Goal: Communication & Community: Answer question/provide support

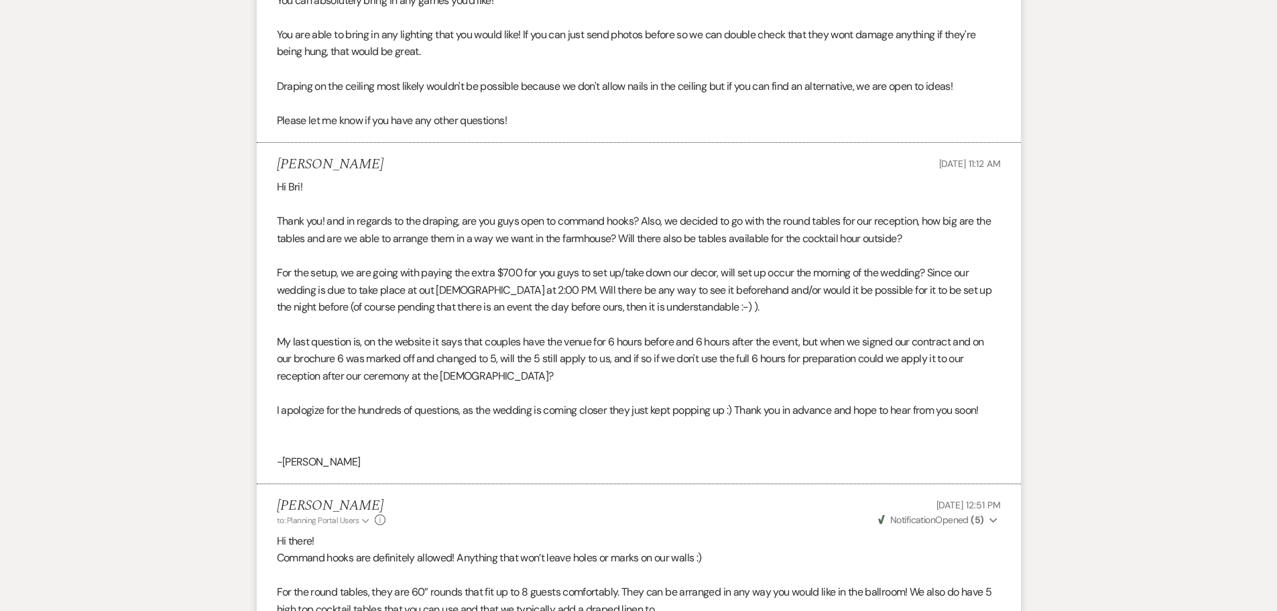
scroll to position [951, 0]
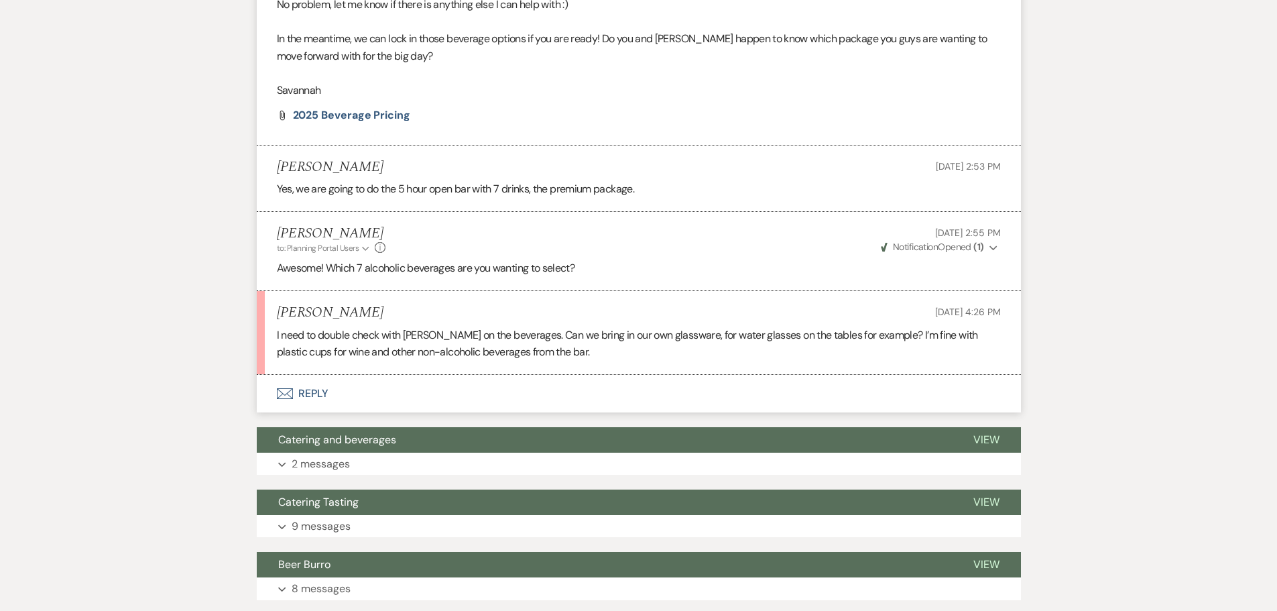
click at [418, 412] on button "Envelope Reply" at bounding box center [639, 394] width 764 height 38
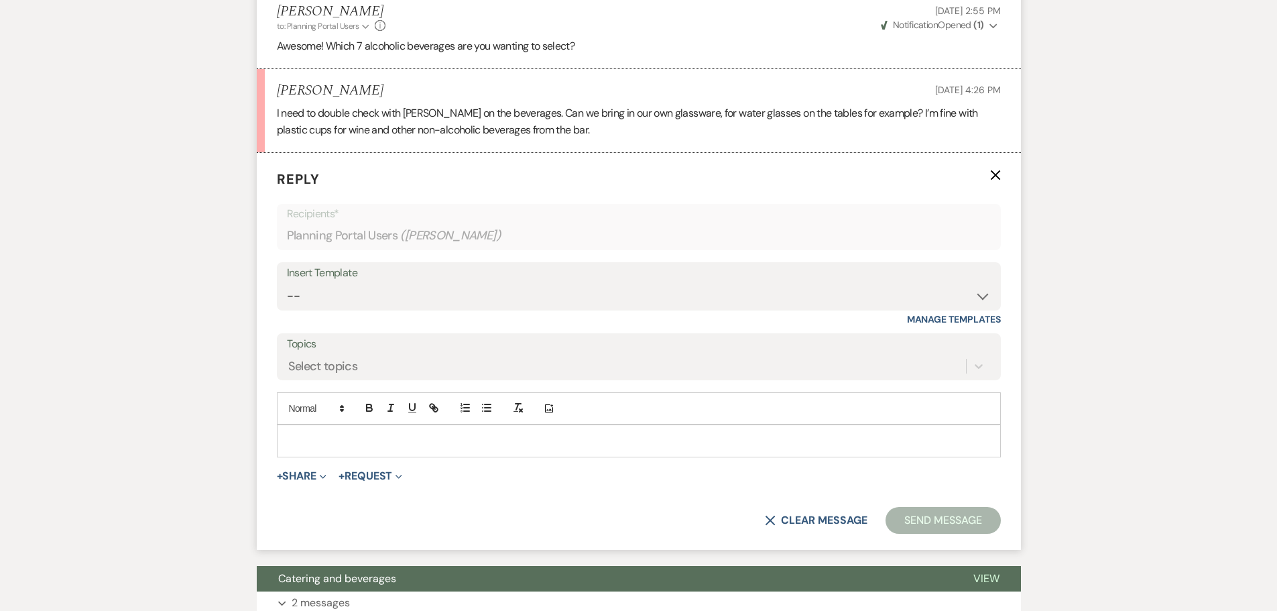
scroll to position [3329, 0]
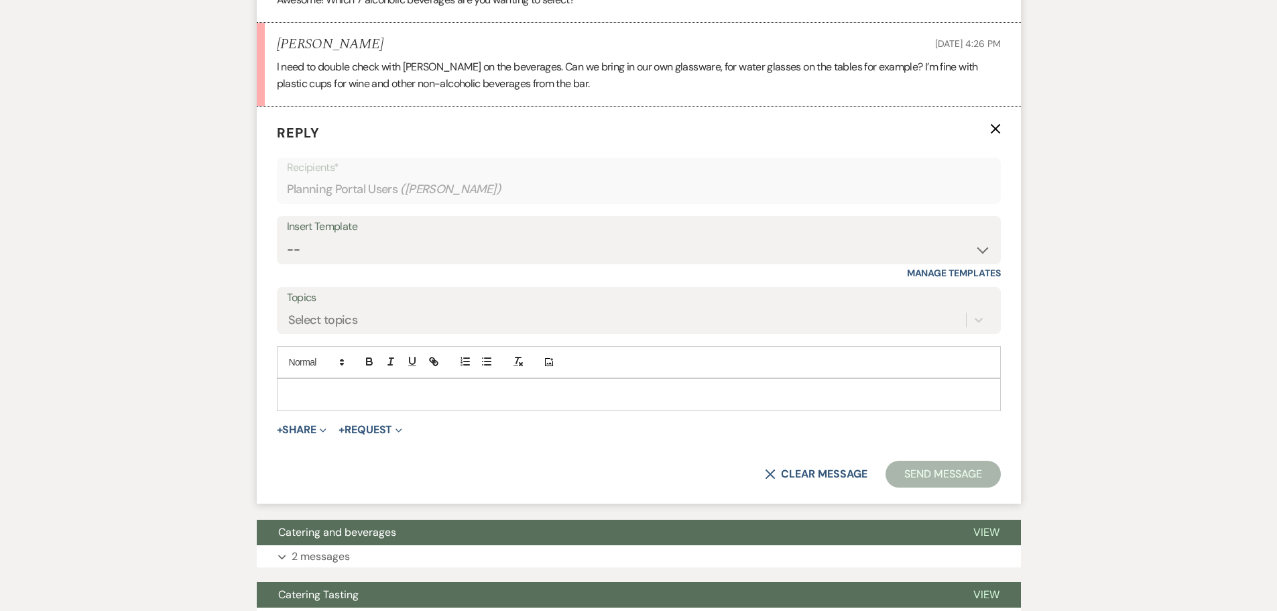
click at [411, 402] on p at bounding box center [639, 394] width 703 height 15
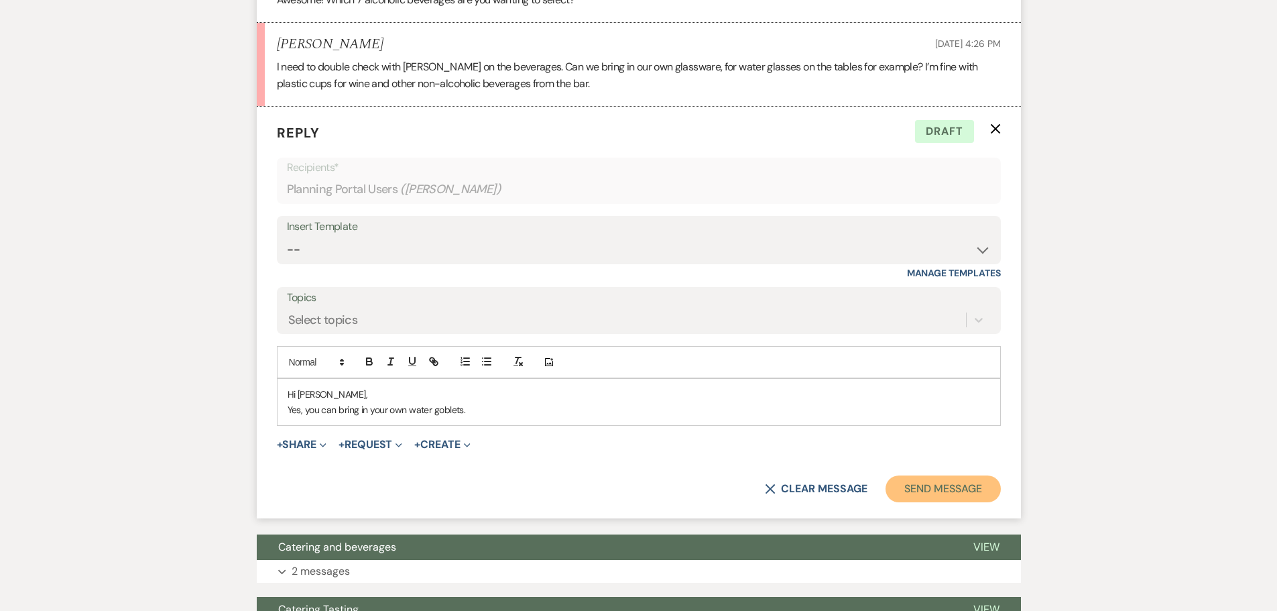
click at [933, 502] on button "Send Message" at bounding box center [943, 488] width 115 height 27
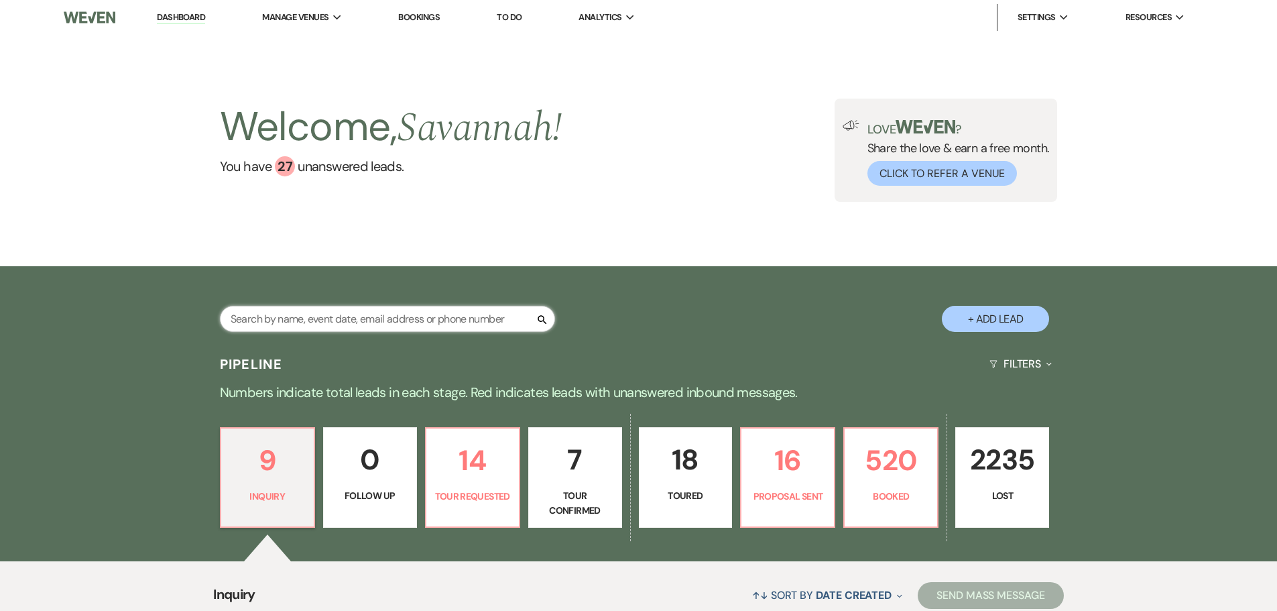
click at [386, 319] on input "text" at bounding box center [387, 319] width 335 height 26
type input "kendra hunter"
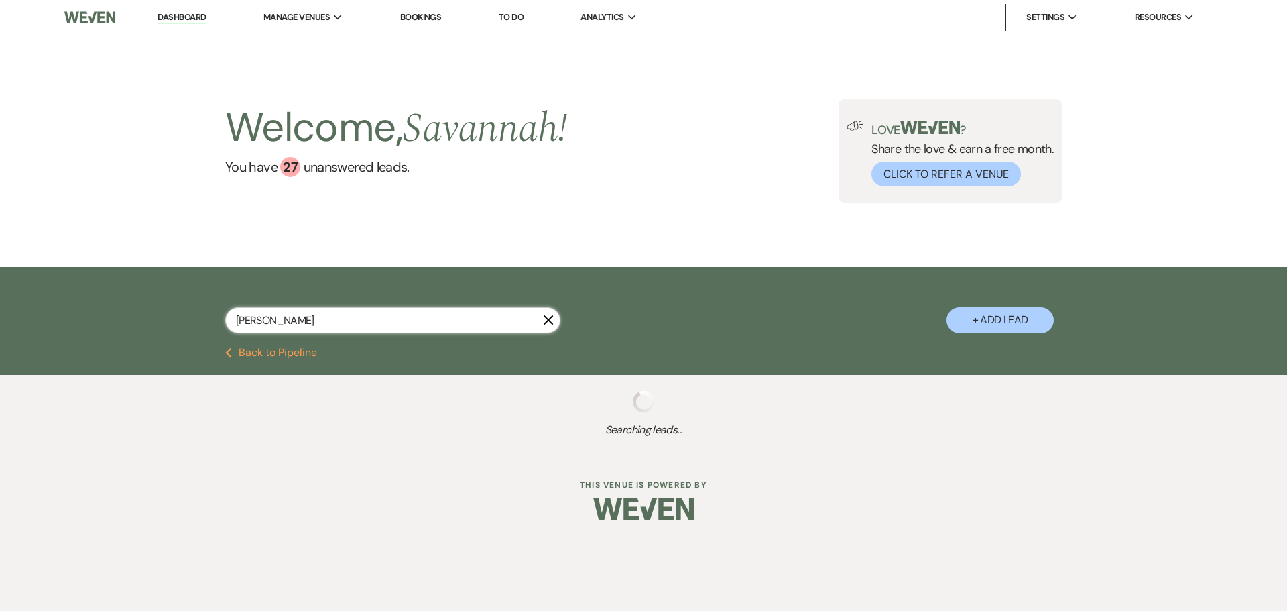
select select "5"
select select "8"
select select "5"
select select "8"
select select "5"
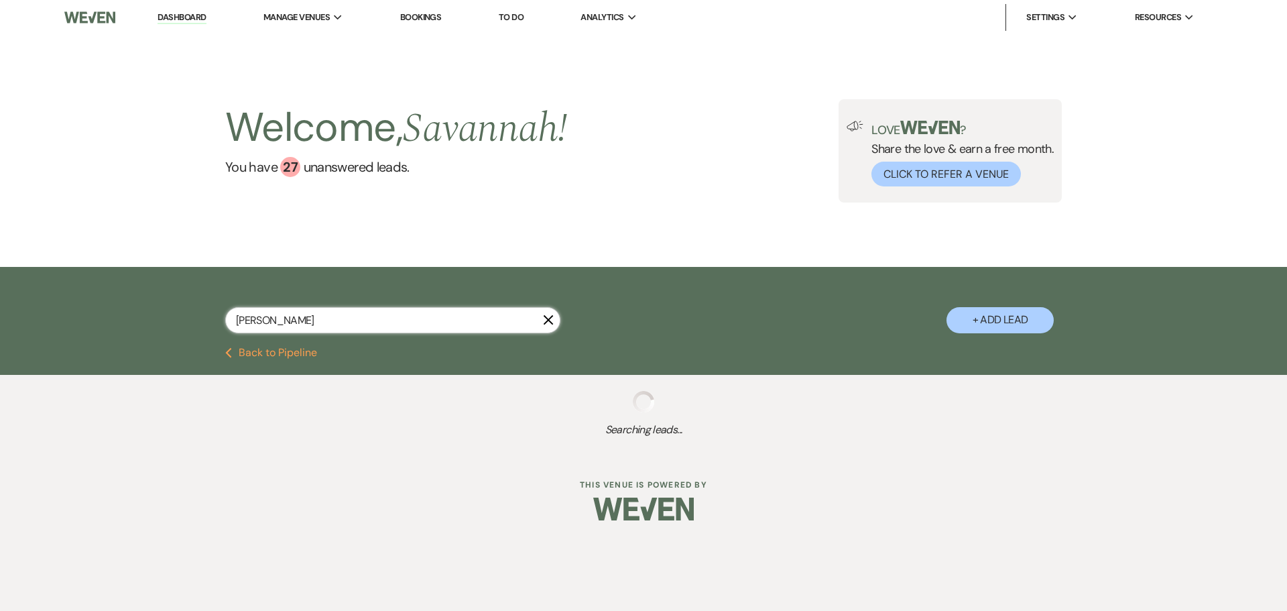
select select "8"
select select "7"
select select "8"
select select "5"
select select "8"
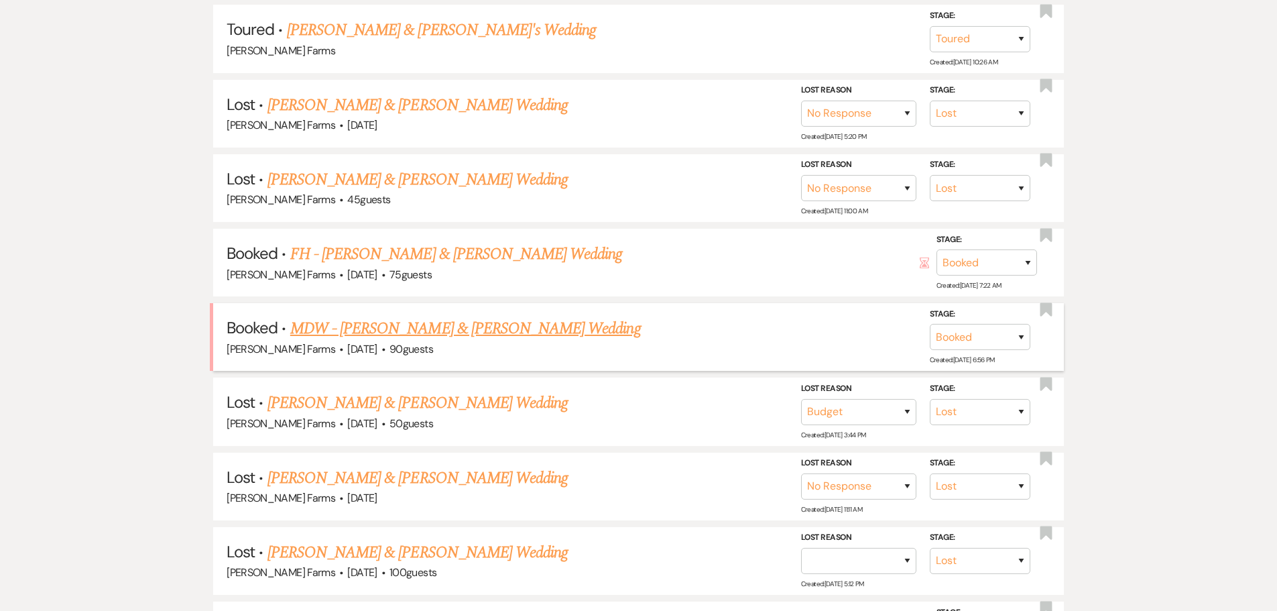
scroll to position [402, 0]
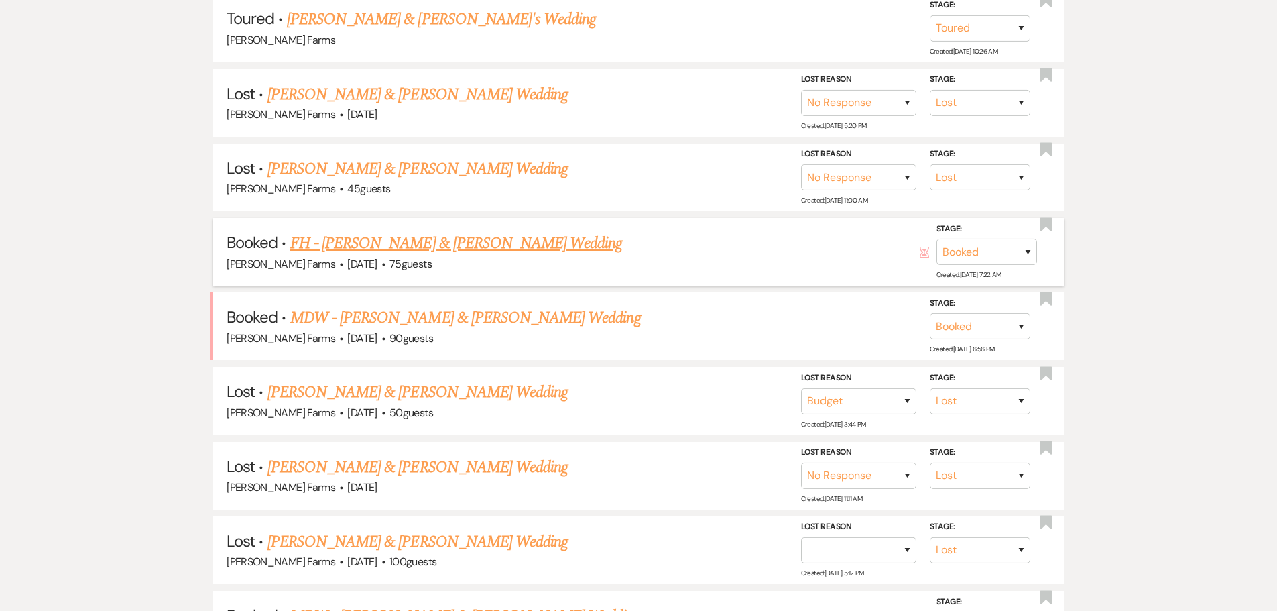
click at [495, 247] on link "FH - David Bahling & Kendra Hunter's Wedding" at bounding box center [456, 243] width 333 height 24
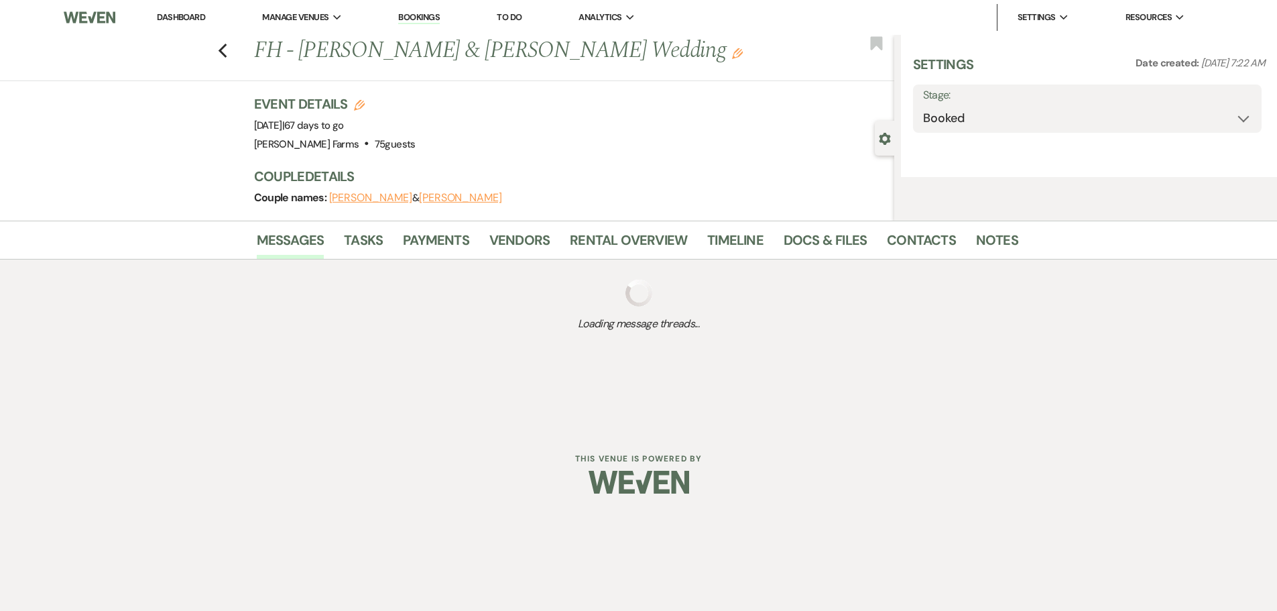
select select "5"
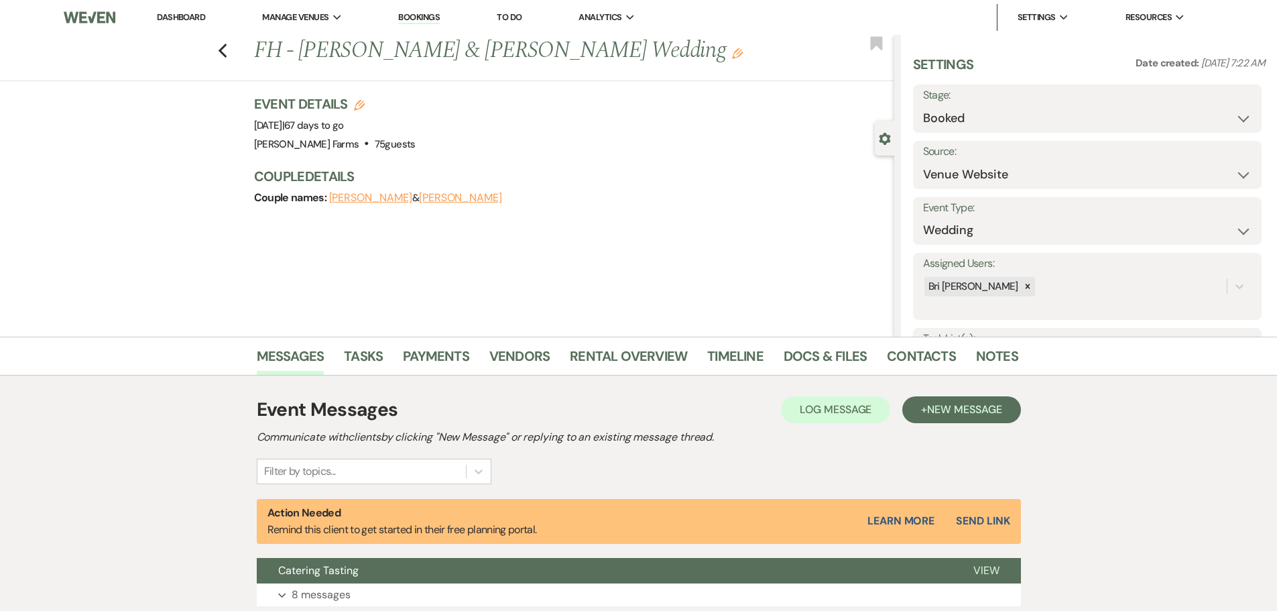
click at [234, 54] on div "Previous FH - David Bahling & Kendra Hunter's Wedding Edit Bookmark" at bounding box center [443, 58] width 901 height 46
click at [228, 52] on icon "Previous" at bounding box center [223, 51] width 10 height 16
select select "5"
select select "8"
select select "5"
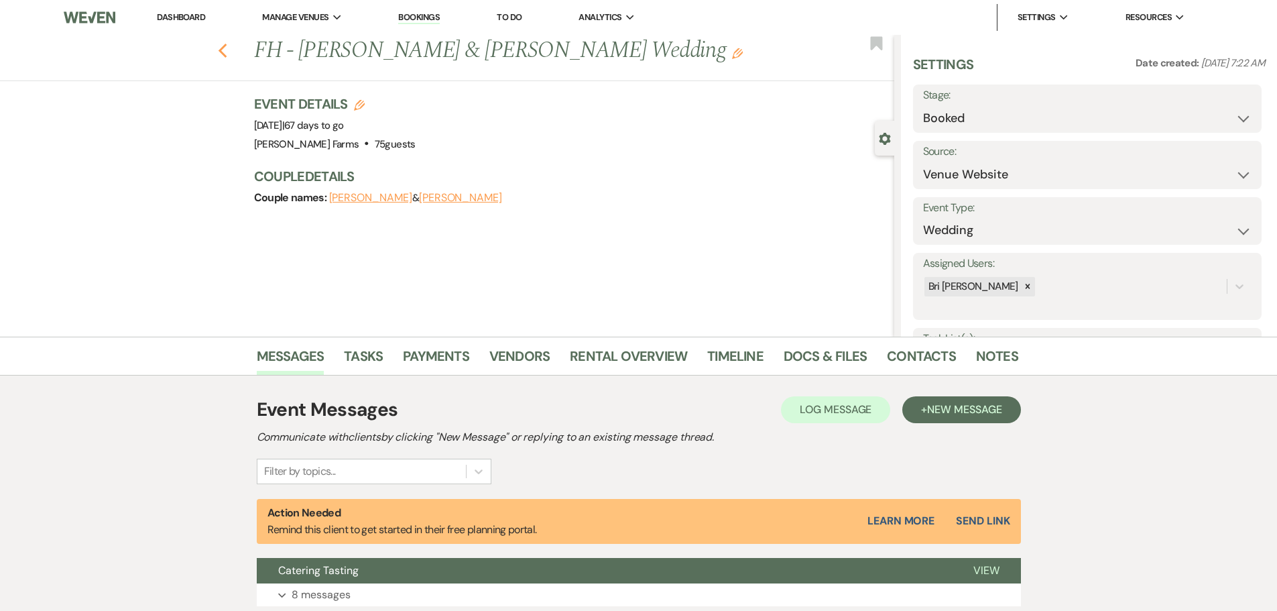
select select "8"
select select "5"
select select "8"
select select "7"
select select "8"
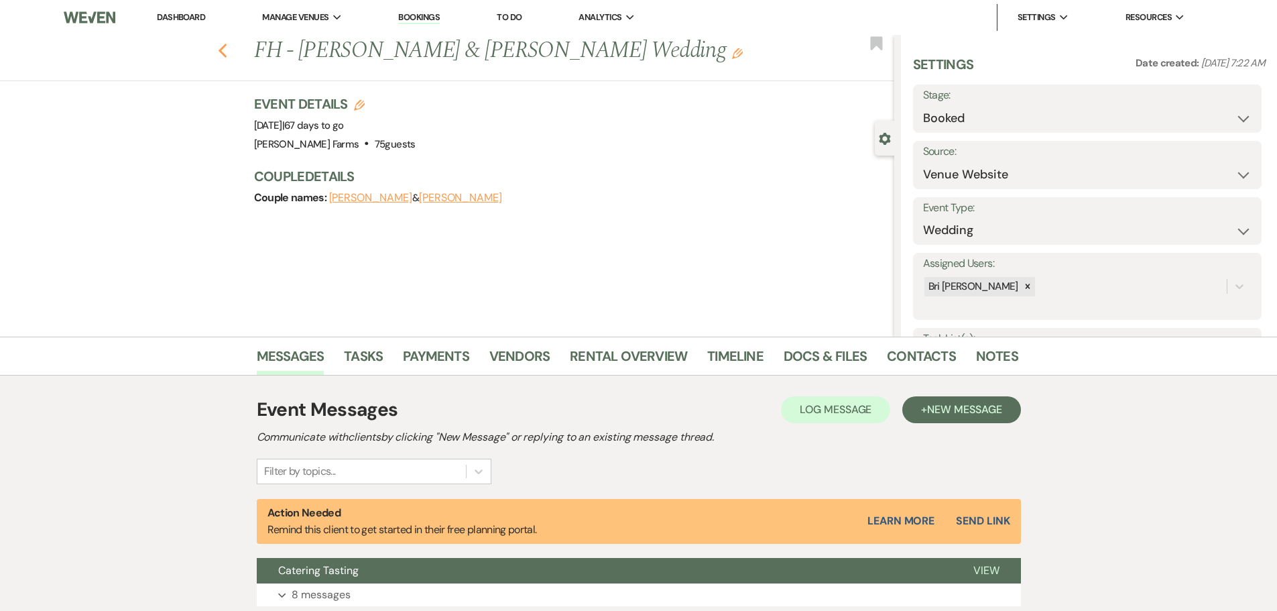
select select "5"
select select "8"
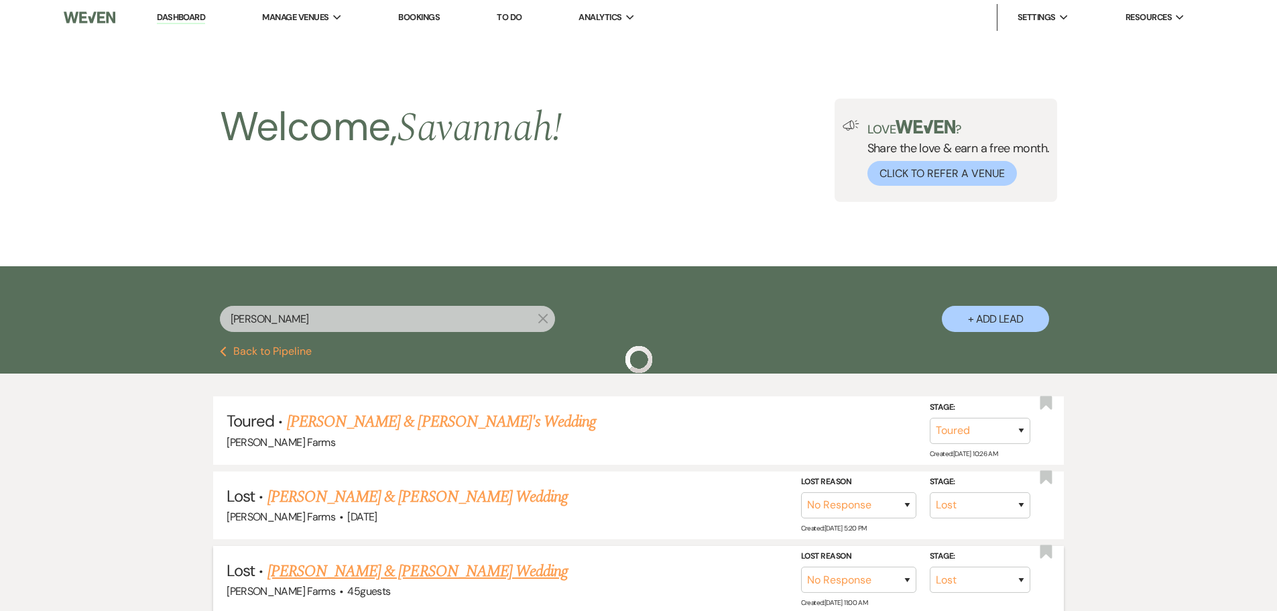
scroll to position [402, 0]
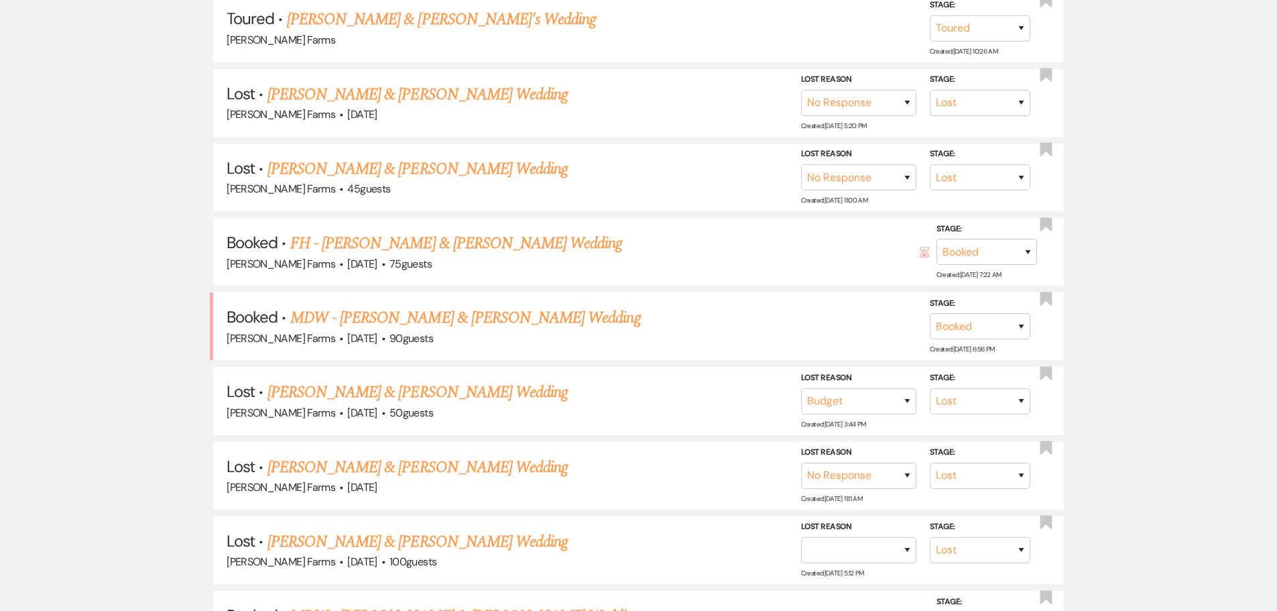
drag, startPoint x: 447, startPoint y: 317, endPoint x: 461, endPoint y: 318, distance: 14.8
click at [447, 317] on link "MDW - Dean Case & Bailee Hunter's Wedding" at bounding box center [465, 318] width 351 height 24
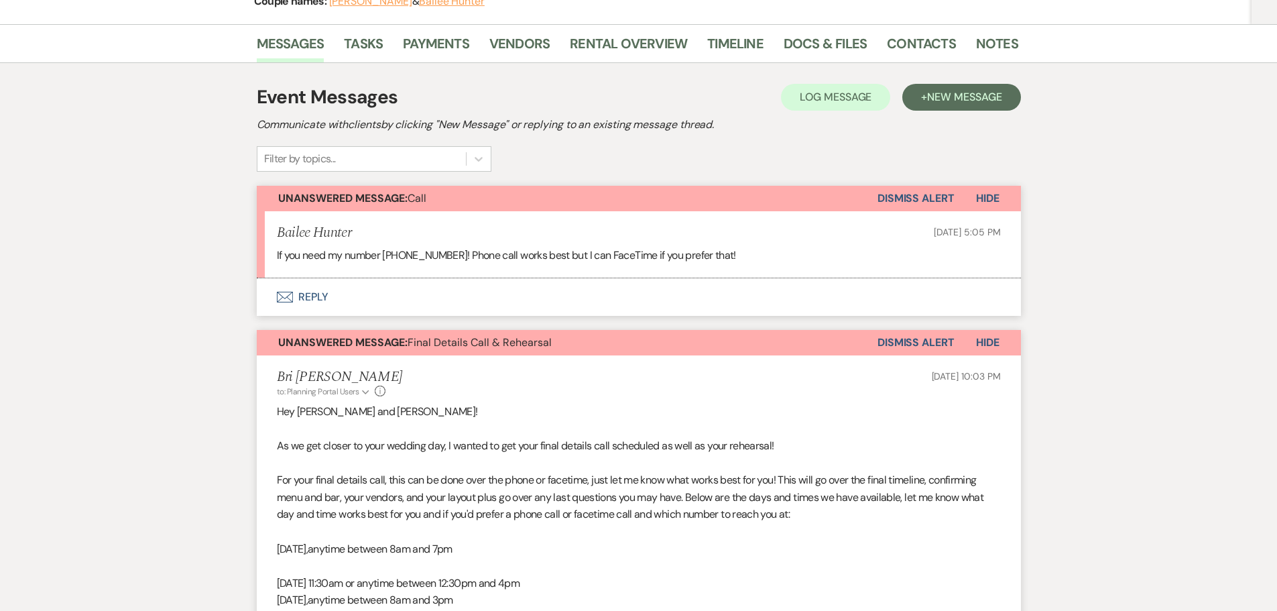
scroll to position [201, 0]
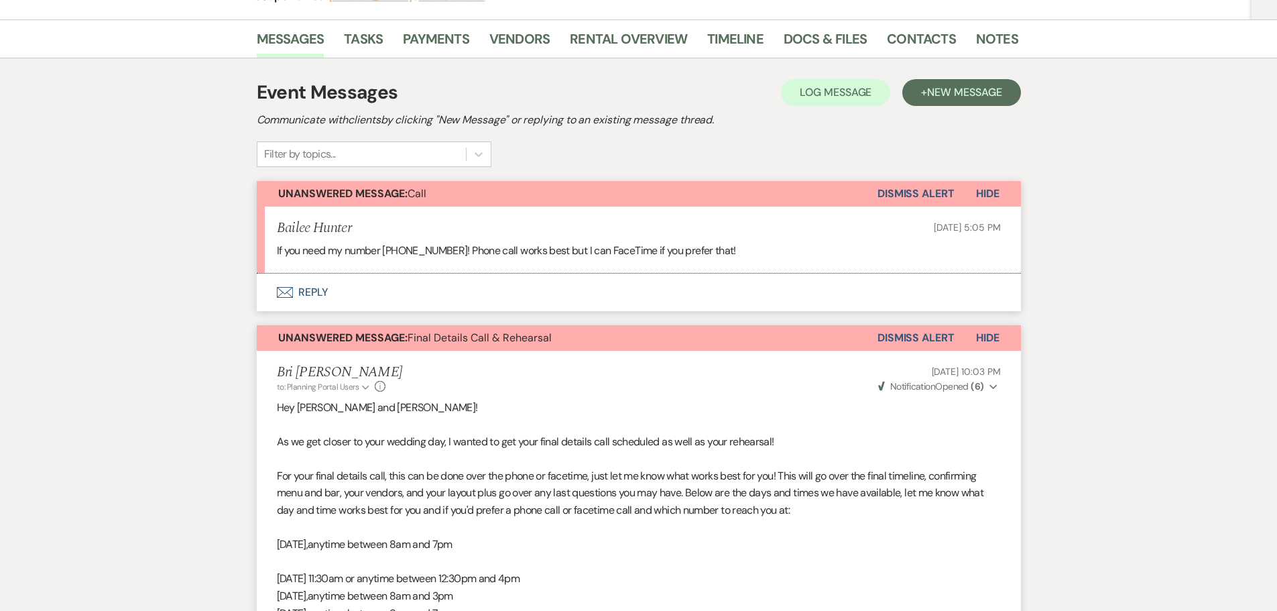
click at [932, 194] on button "Dismiss Alert" at bounding box center [916, 193] width 77 height 25
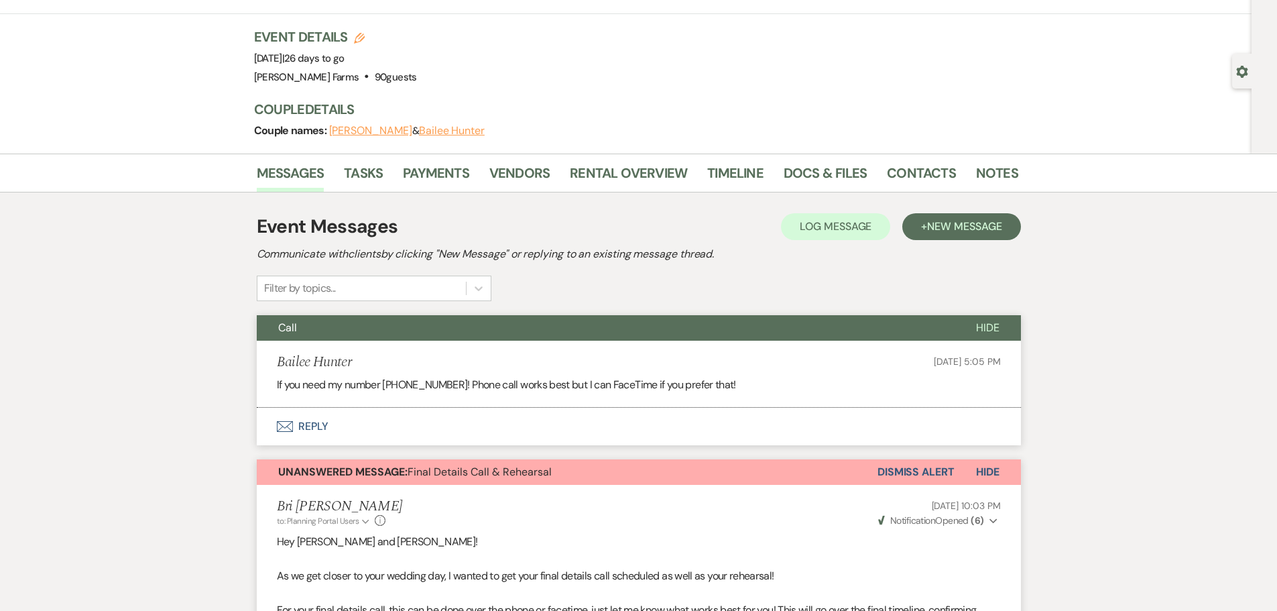
scroll to position [0, 0]
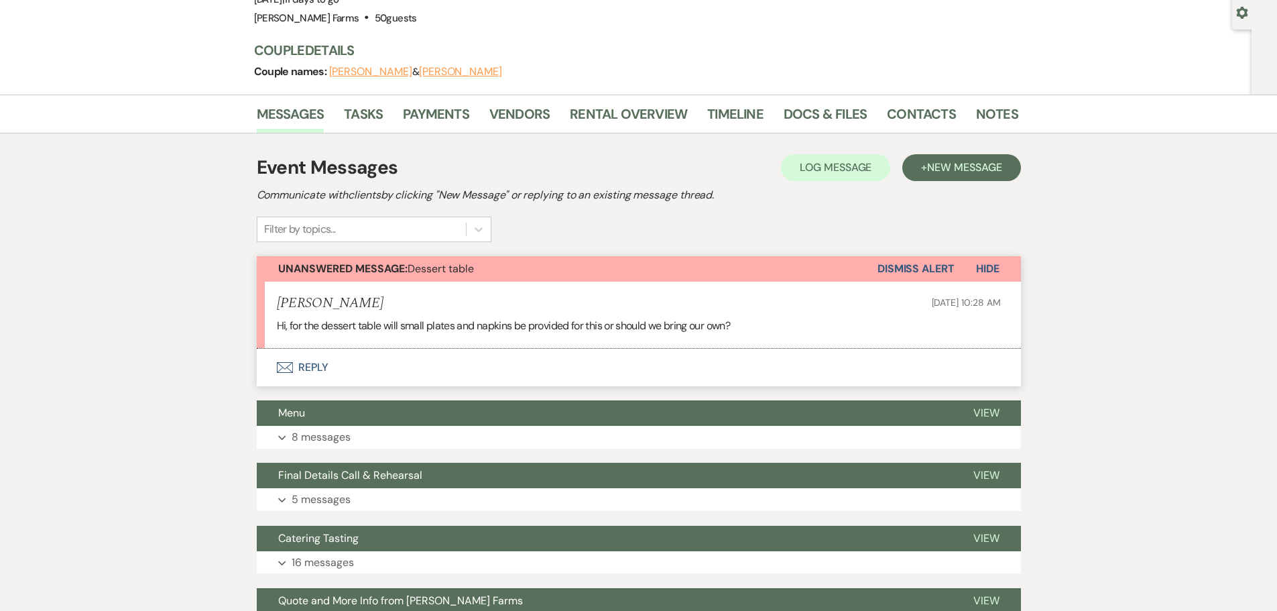
click at [577, 369] on button "Envelope Reply" at bounding box center [639, 368] width 764 height 38
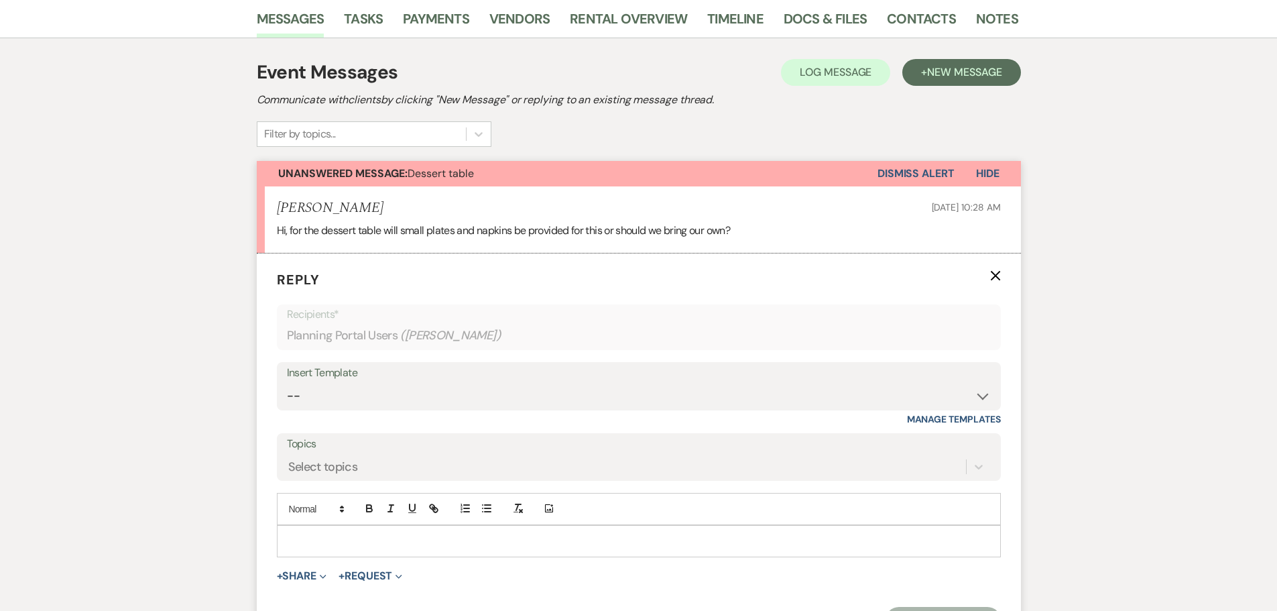
scroll to position [394, 0]
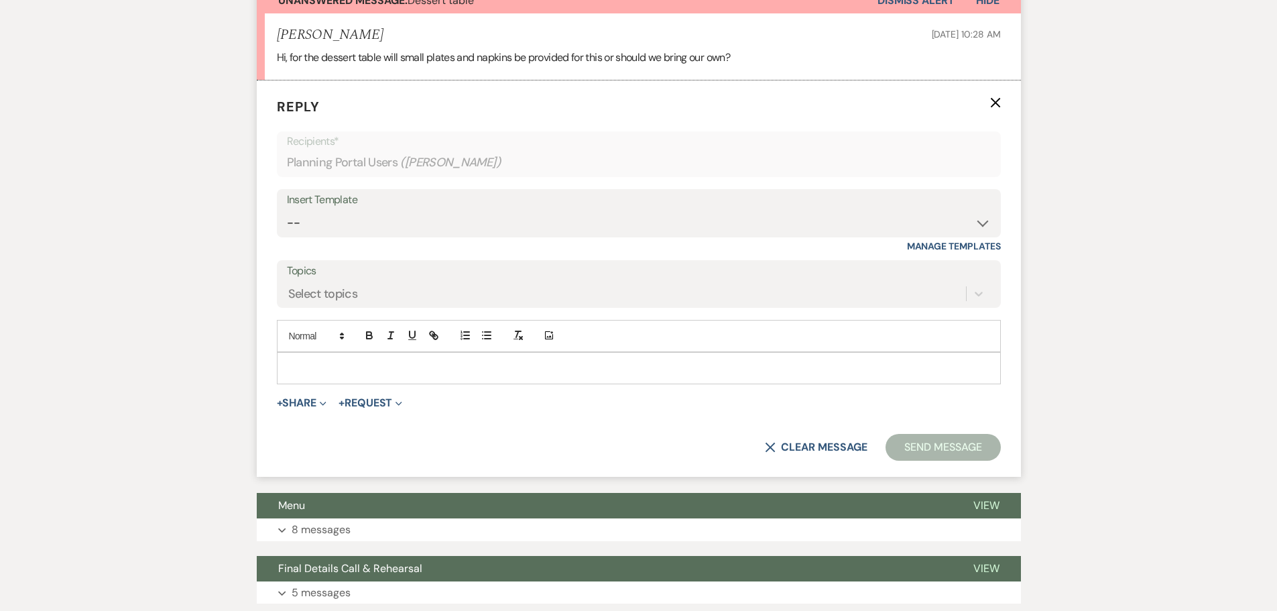
click at [463, 362] on p at bounding box center [639, 368] width 703 height 15
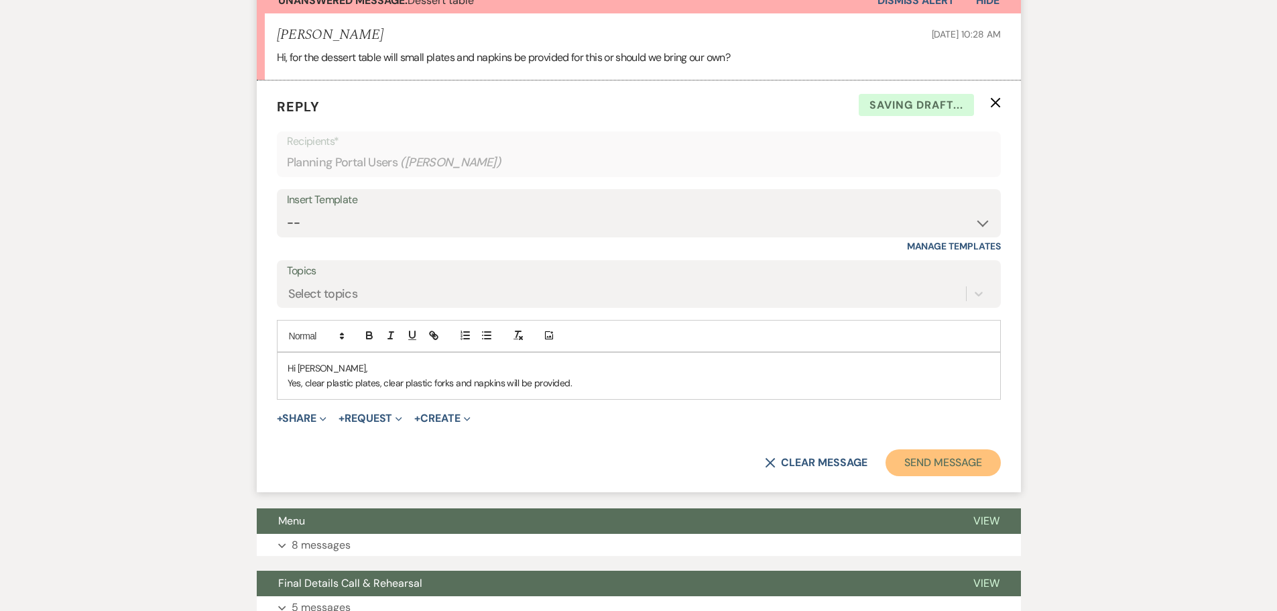
click at [961, 455] on button "Send Message" at bounding box center [943, 462] width 115 height 27
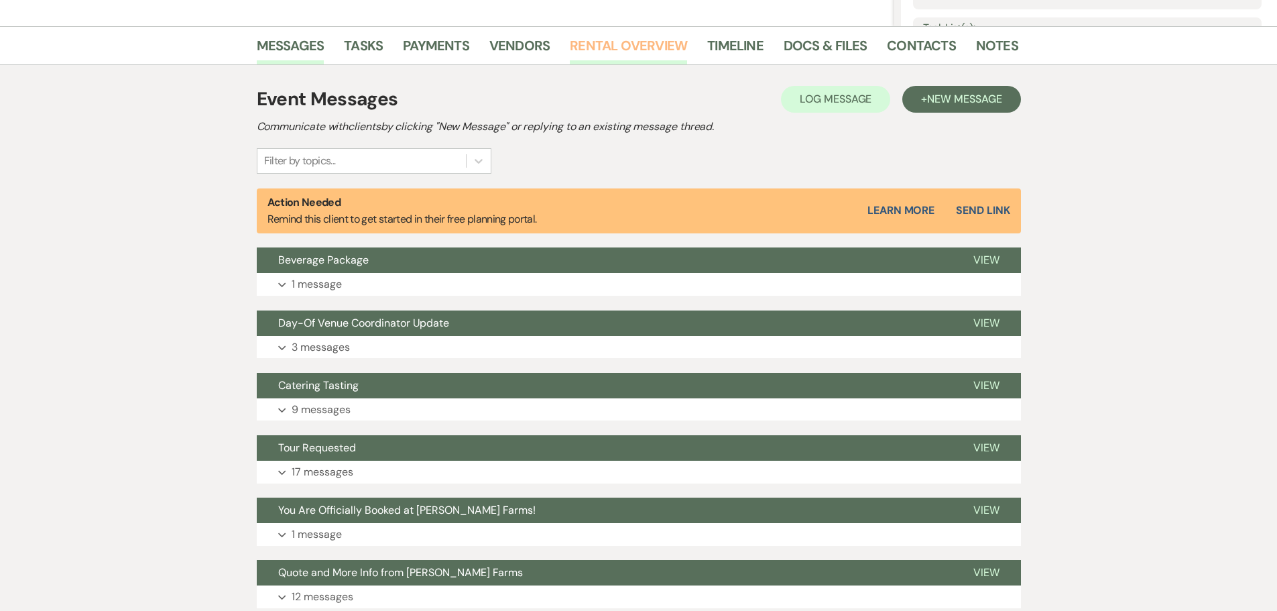
scroll to position [335, 0]
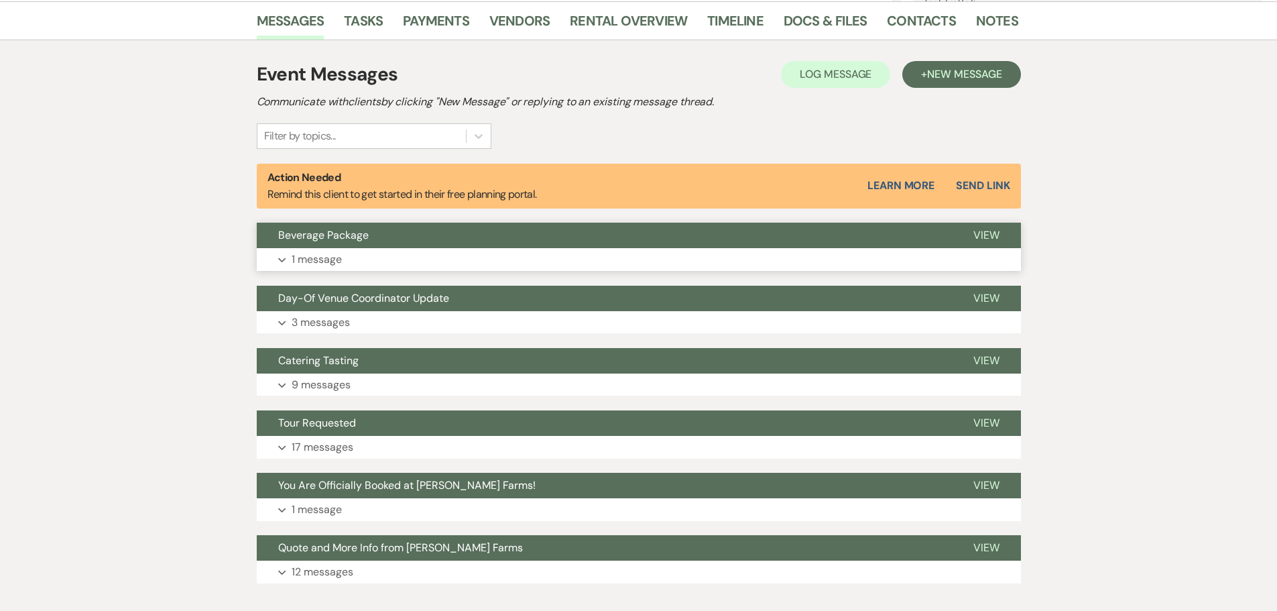
click at [518, 254] on button "Expand 1 message" at bounding box center [639, 259] width 764 height 23
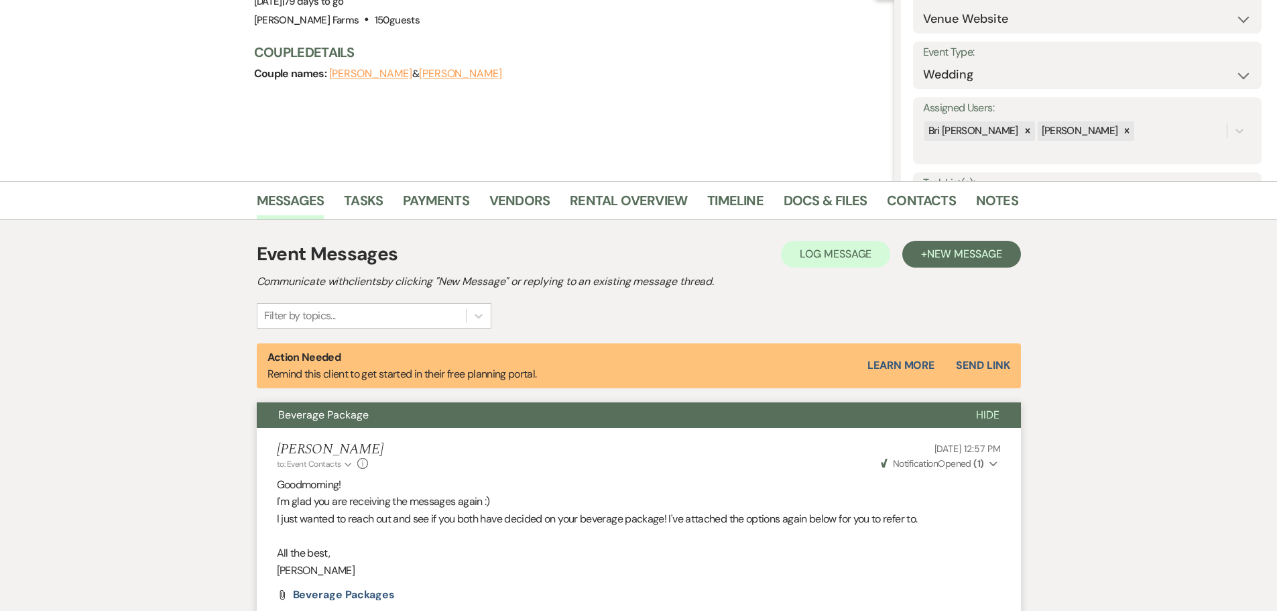
scroll to position [402, 0]
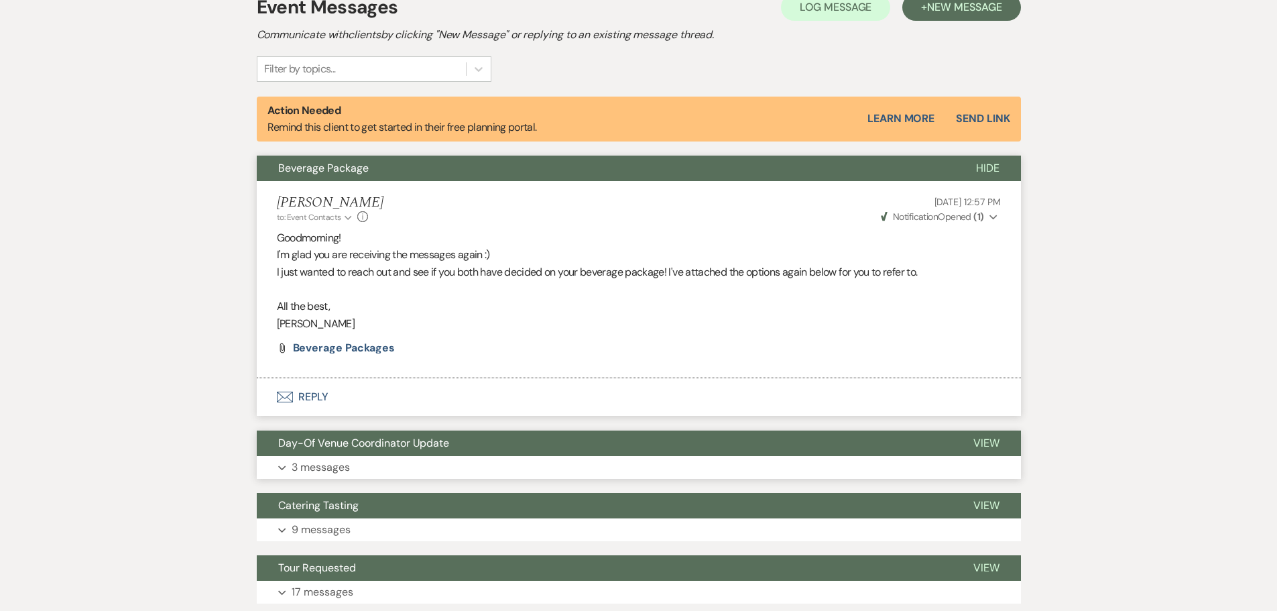
click at [473, 457] on button "Expand 3 messages" at bounding box center [639, 467] width 764 height 23
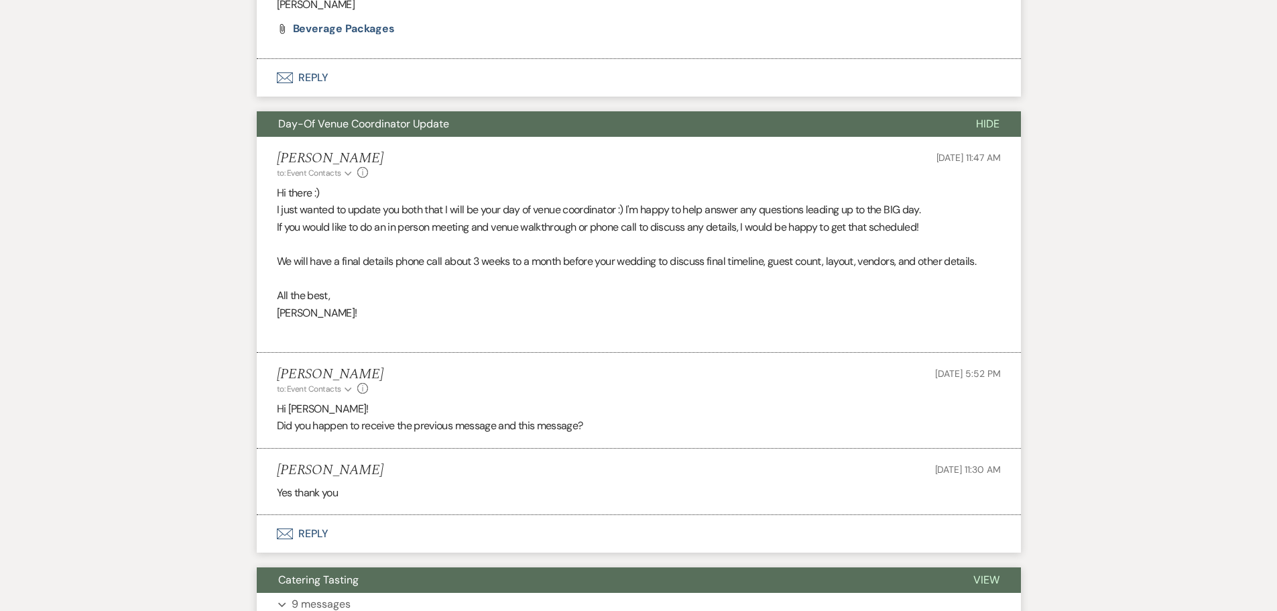
scroll to position [697, 0]
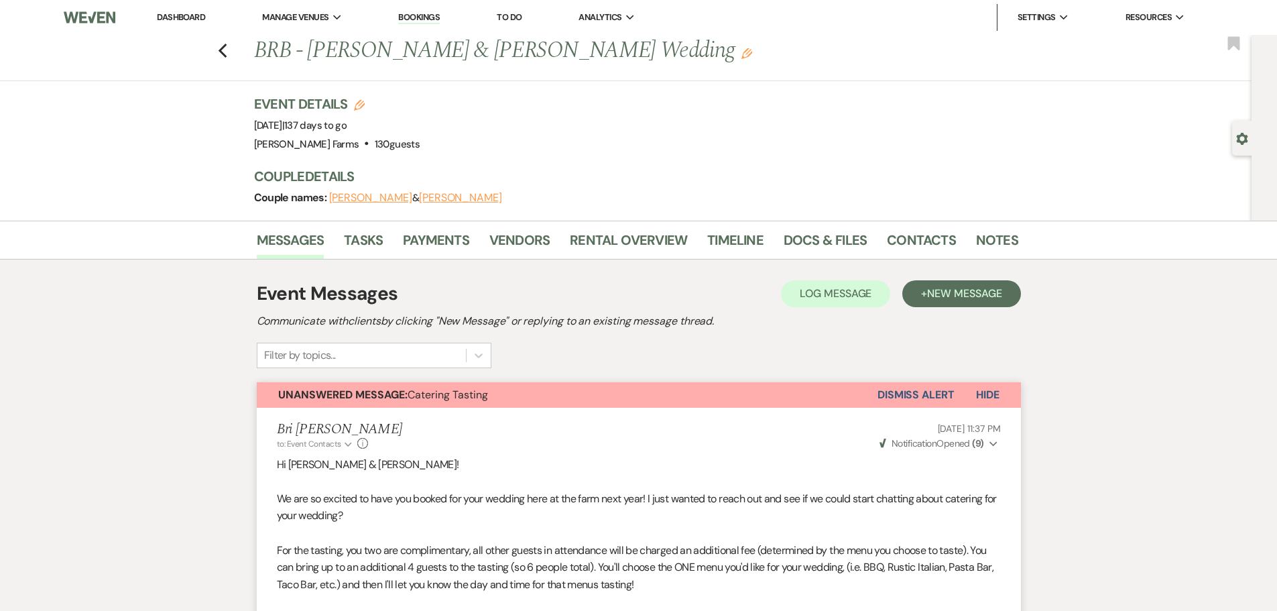
click at [1241, 139] on icon "Gear" at bounding box center [1242, 139] width 12 height 12
select select "5"
